Goal: Navigation & Orientation: Find specific page/section

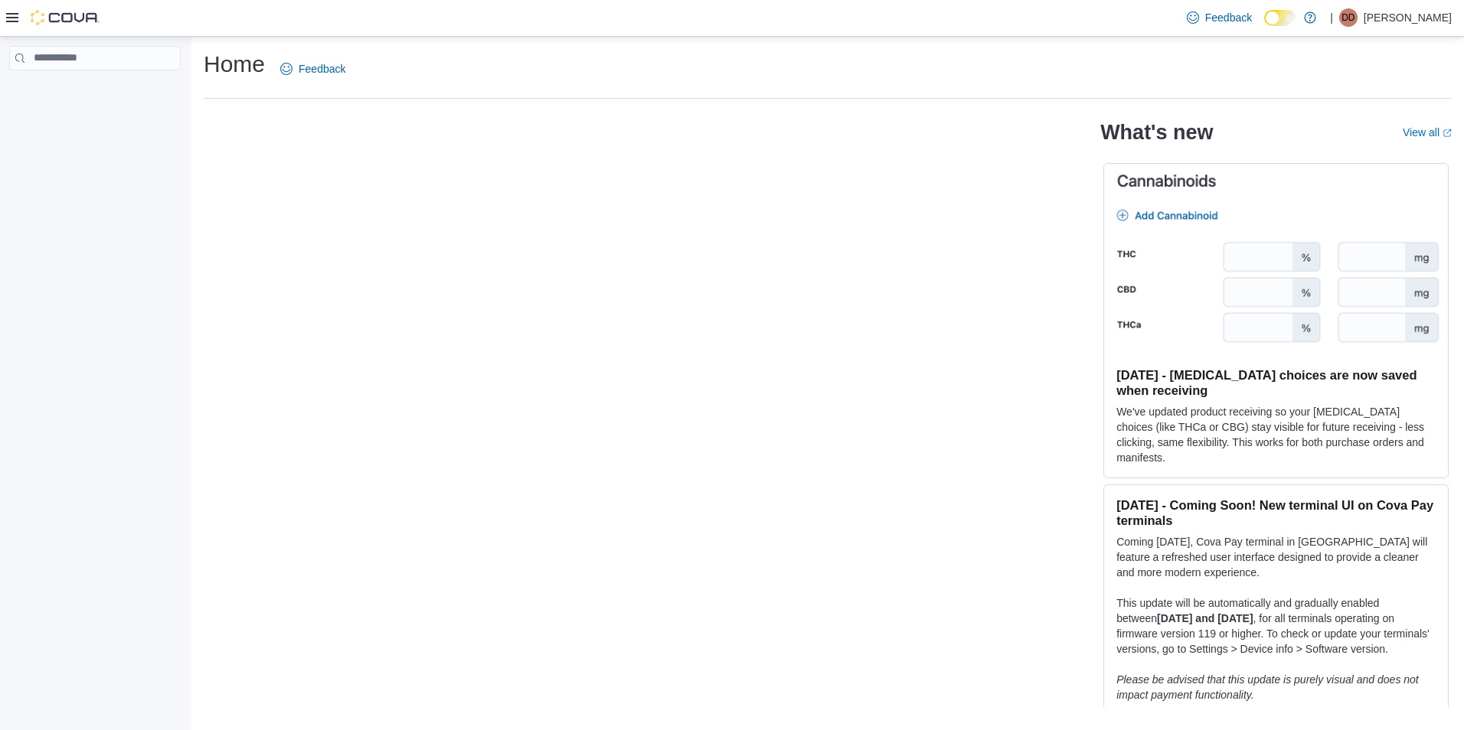
click at [8, 20] on icon at bounding box center [12, 17] width 12 height 12
